Goal: Navigation & Orientation: Find specific page/section

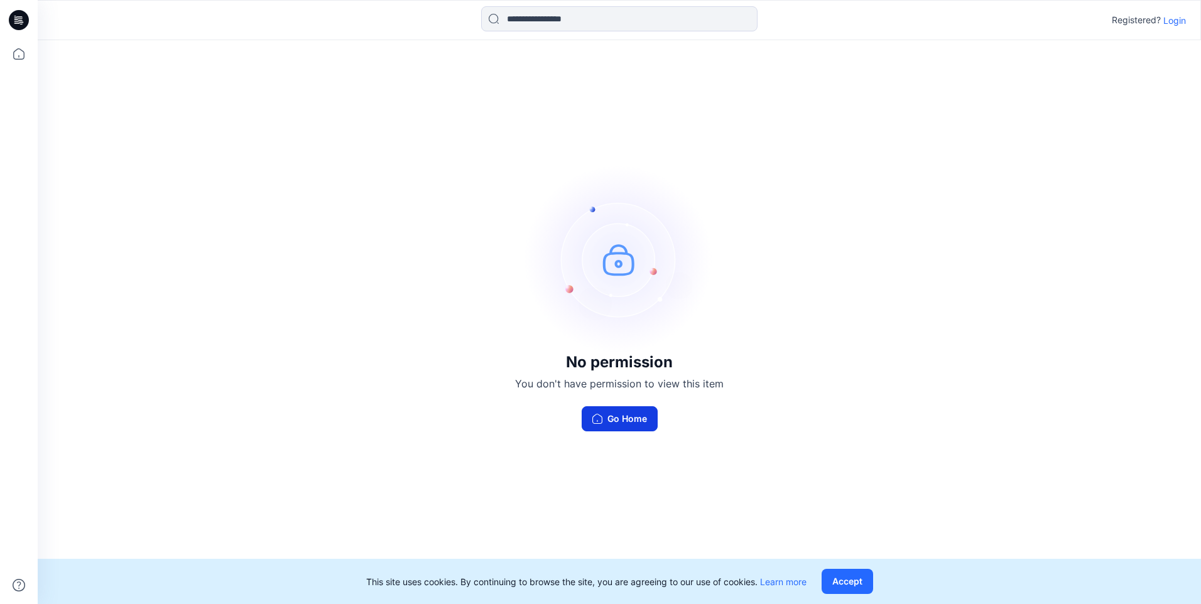
click at [626, 420] on button "Go Home" at bounding box center [620, 419] width 76 height 25
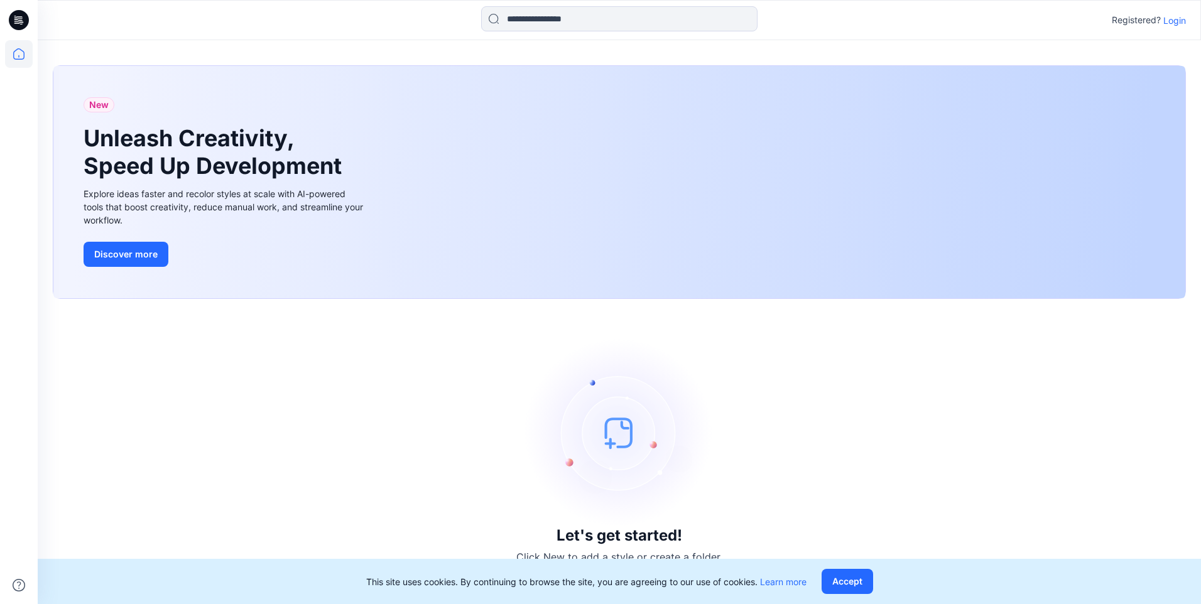
click at [1171, 25] on p "Login" at bounding box center [1175, 20] width 23 height 13
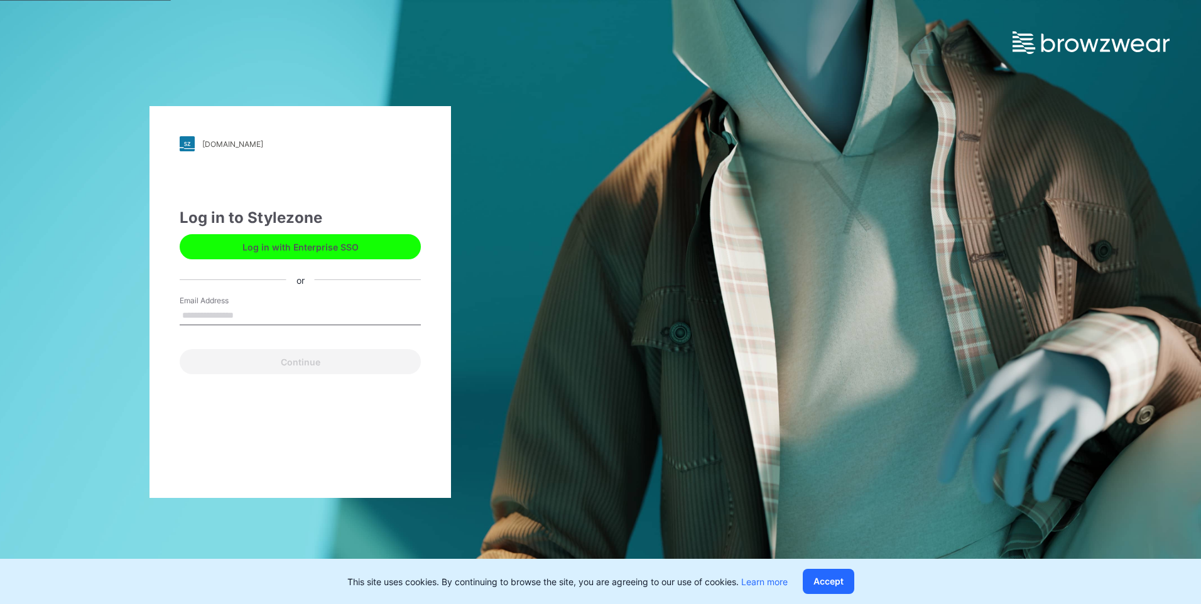
click at [201, 320] on input "Email Address" at bounding box center [300, 316] width 241 height 19
type input "**********"
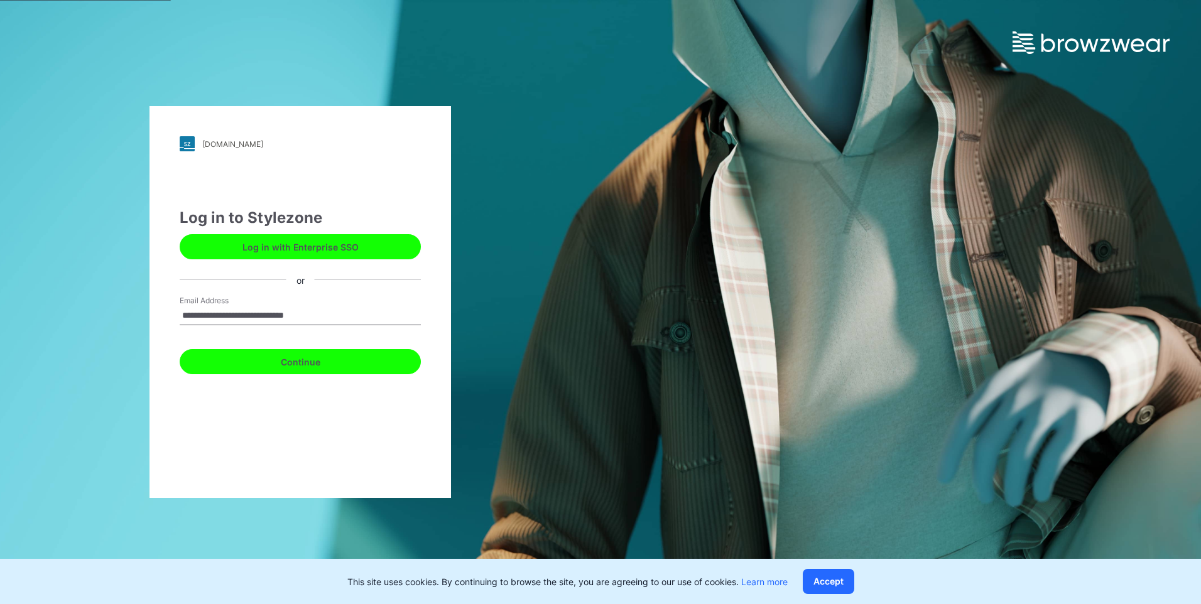
click at [239, 359] on button "Continue" at bounding box center [300, 361] width 241 height 25
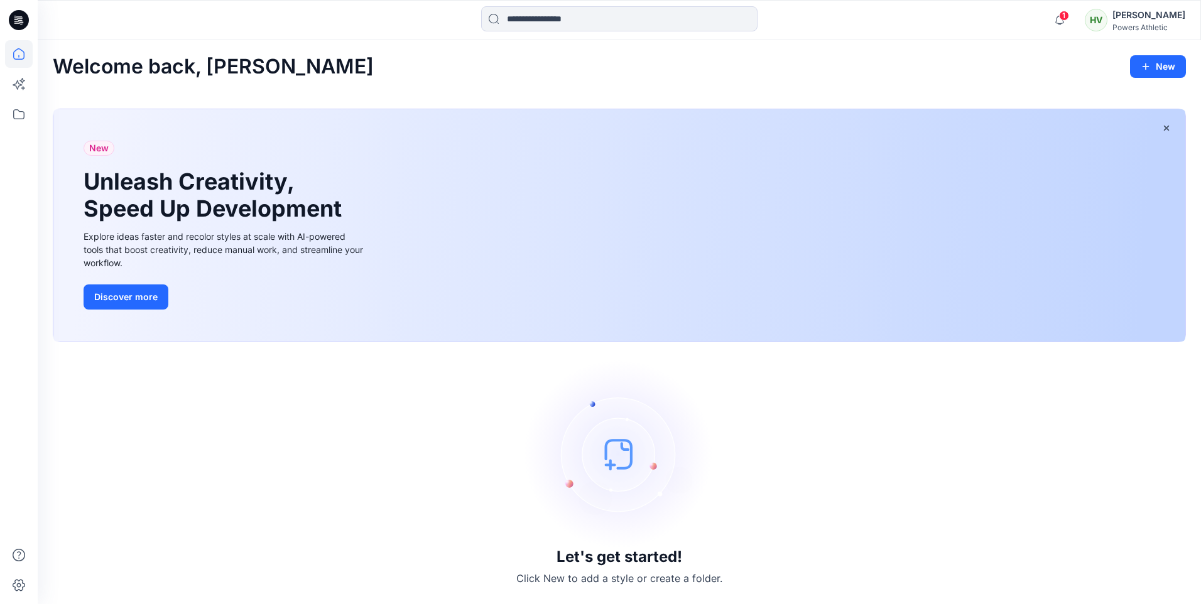
click at [23, 23] on icon at bounding box center [21, 22] width 4 height 1
click at [17, 117] on icon at bounding box center [19, 115] width 28 height 28
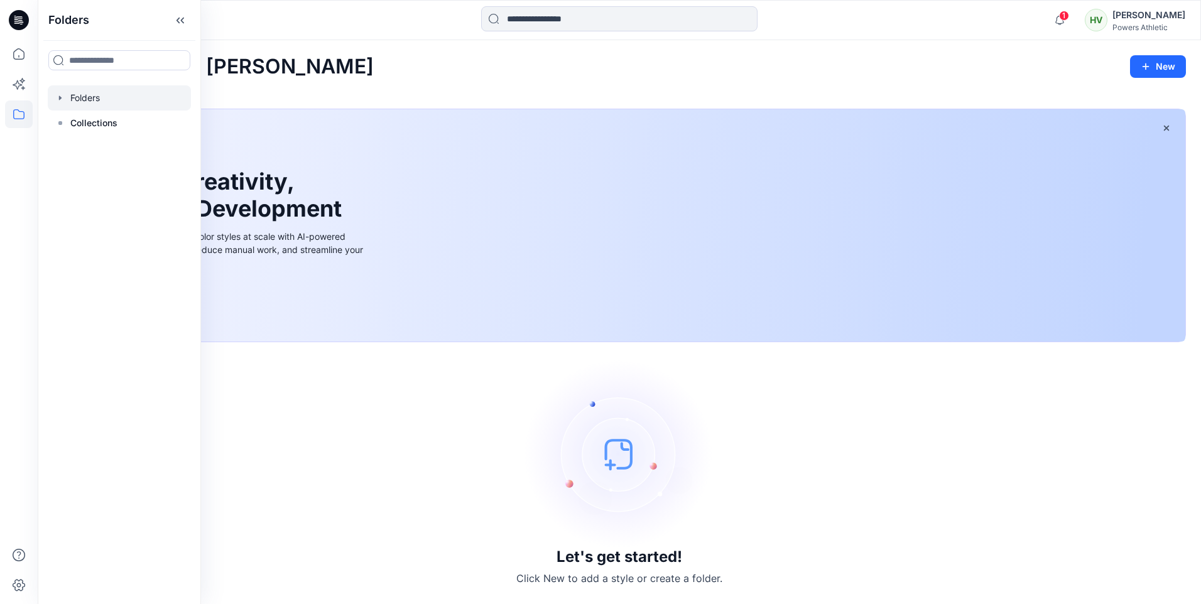
click at [61, 94] on icon "button" at bounding box center [60, 98] width 10 height 10
click at [80, 150] on p "Collections" at bounding box center [93, 148] width 47 height 15
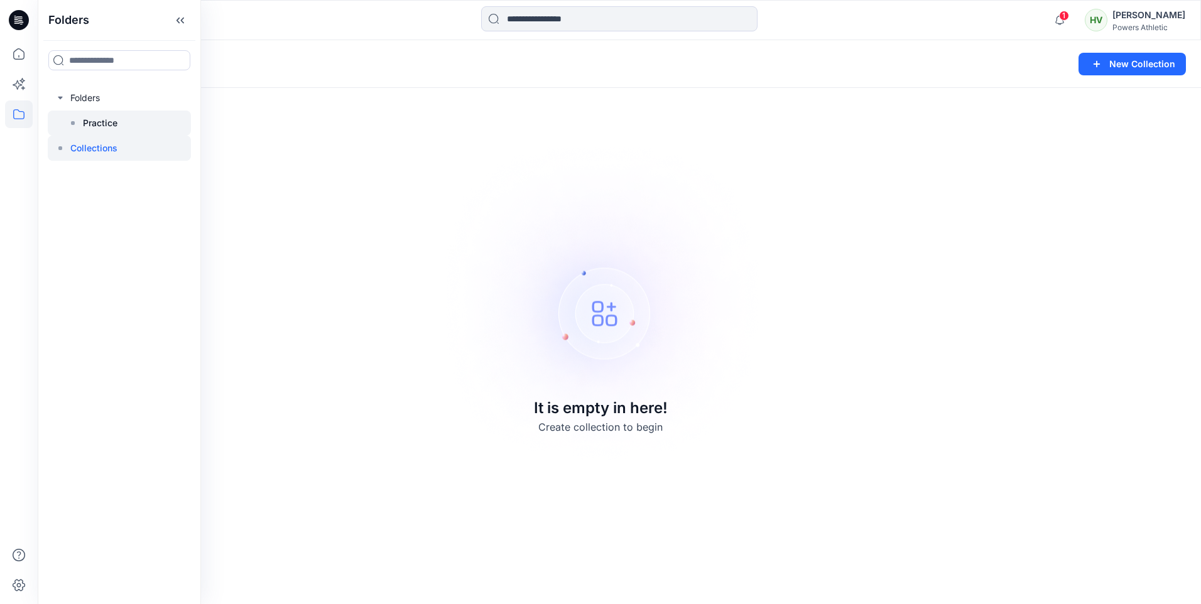
click at [90, 123] on p "Practice" at bounding box center [100, 123] width 35 height 15
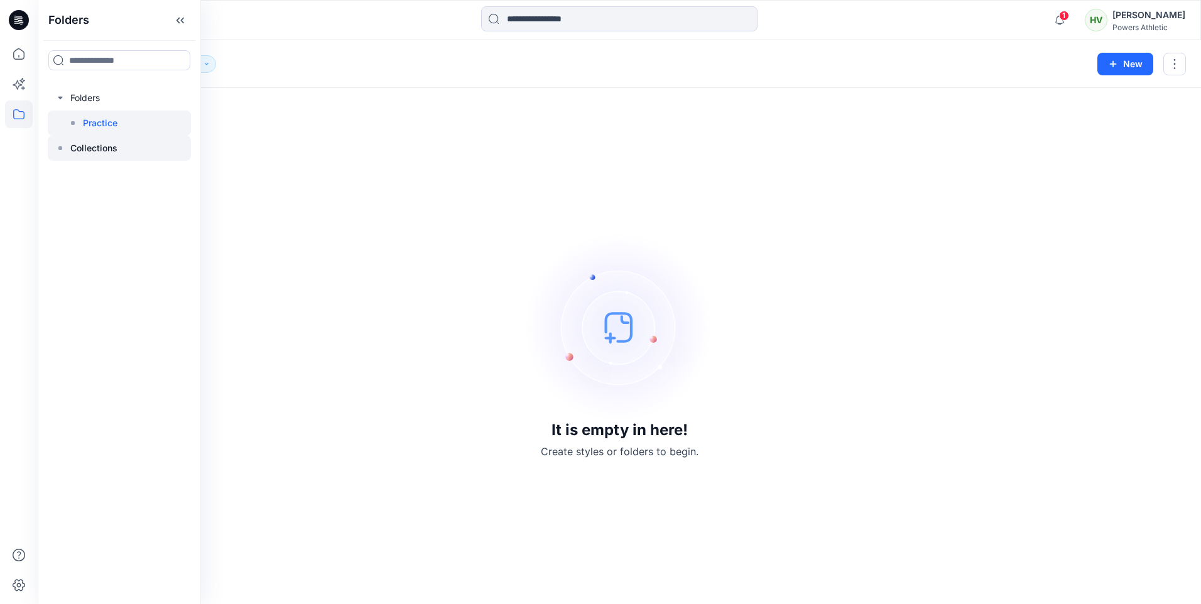
click at [74, 152] on p "Collections" at bounding box center [93, 148] width 47 height 15
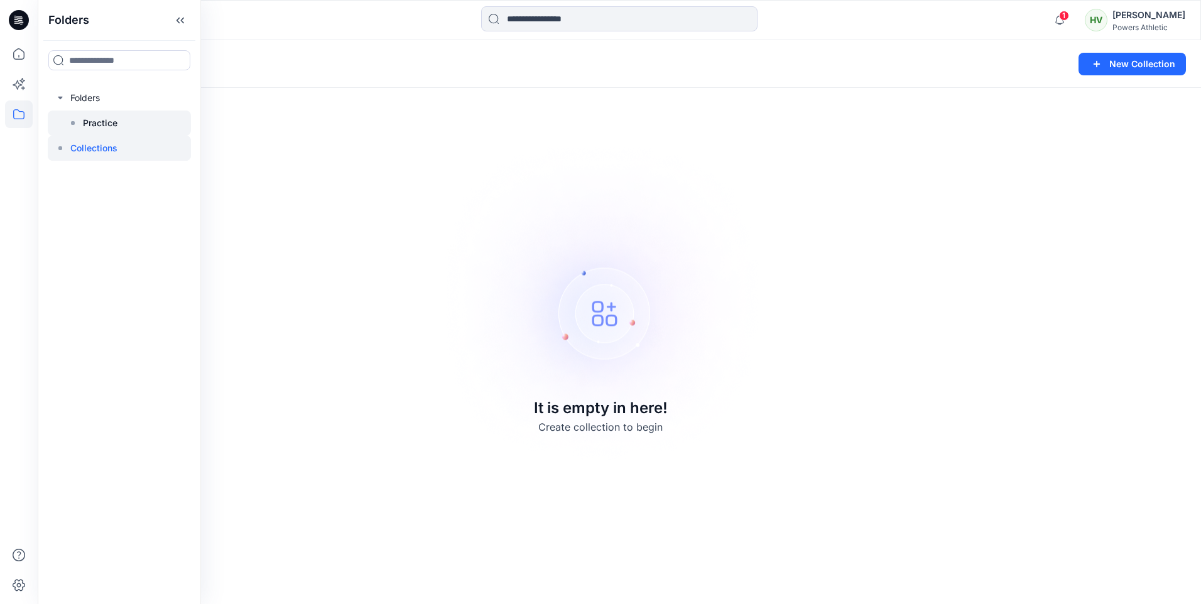
click at [101, 125] on p "Practice" at bounding box center [100, 123] width 35 height 15
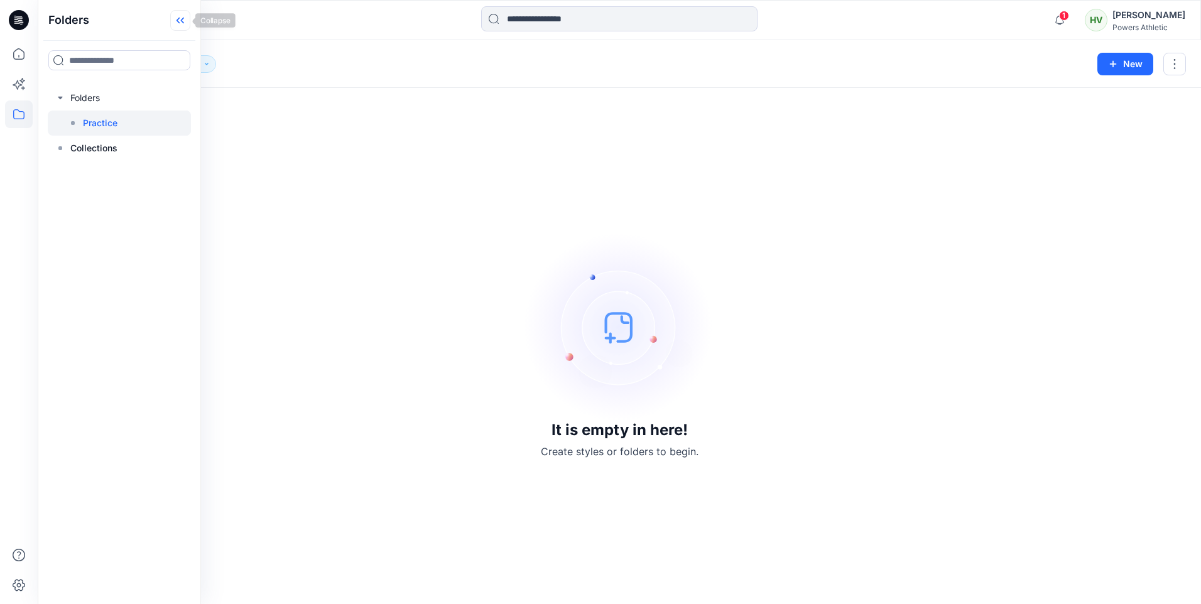
click at [177, 23] on icon at bounding box center [180, 20] width 20 height 21
click at [207, 61] on icon "button" at bounding box center [207, 64] width 8 height 8
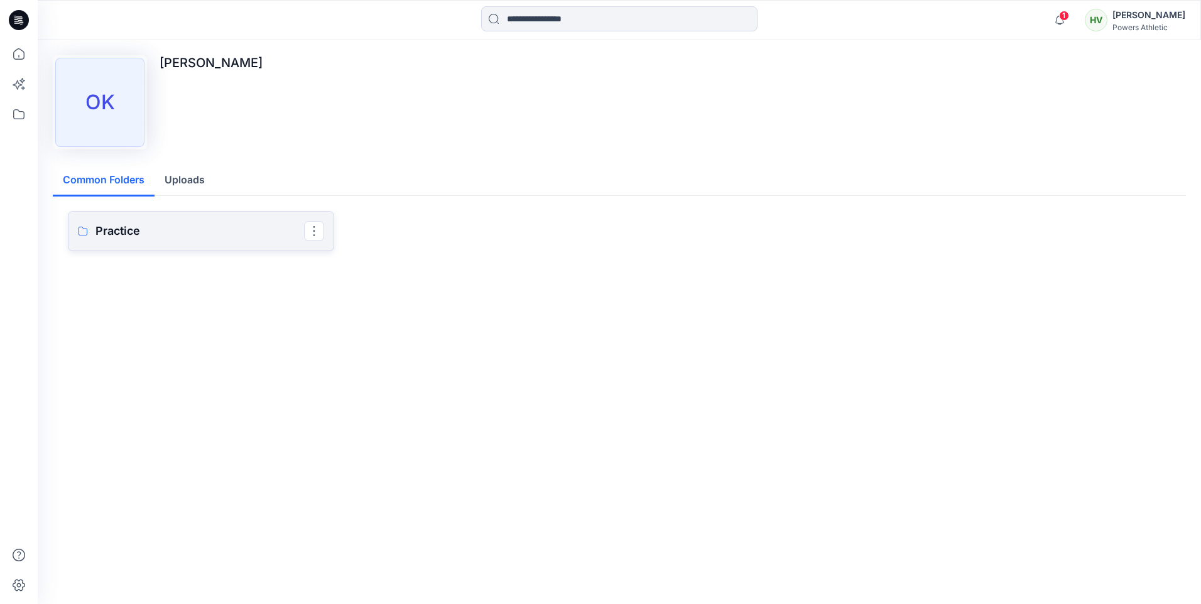
click at [116, 231] on p "Practice" at bounding box center [200, 231] width 209 height 18
